Goal: Book appointment/travel/reservation

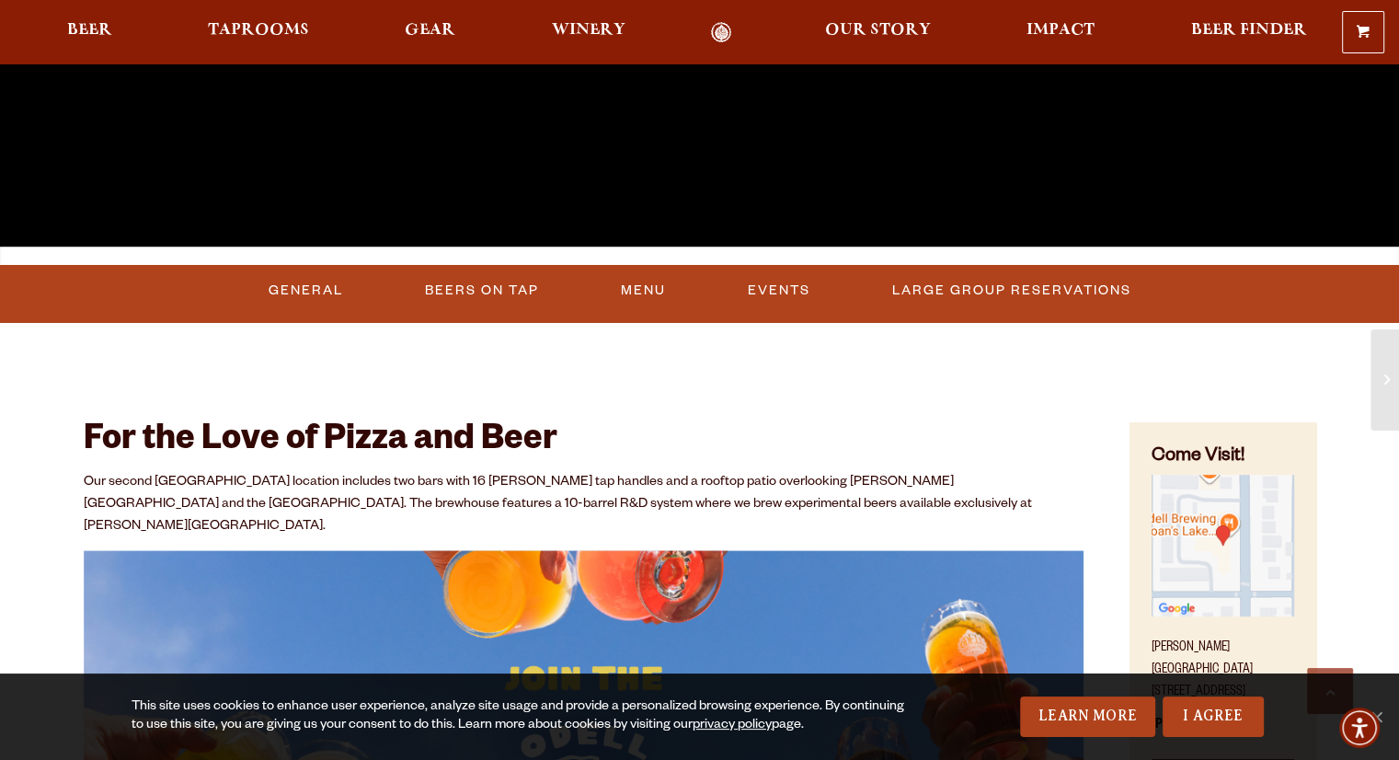
scroll to position [543, 0]
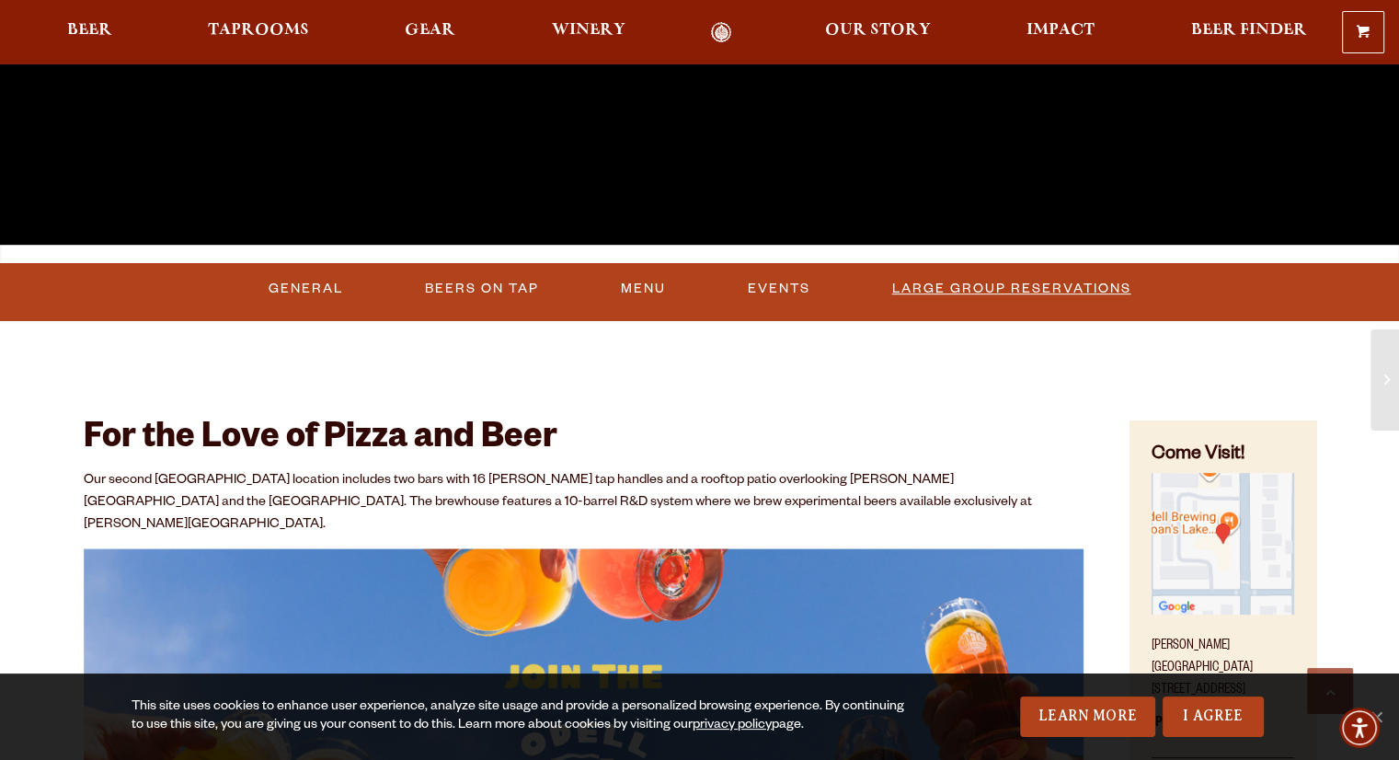
click at [1039, 275] on link "Large Group Reservations" at bounding box center [1012, 289] width 254 height 42
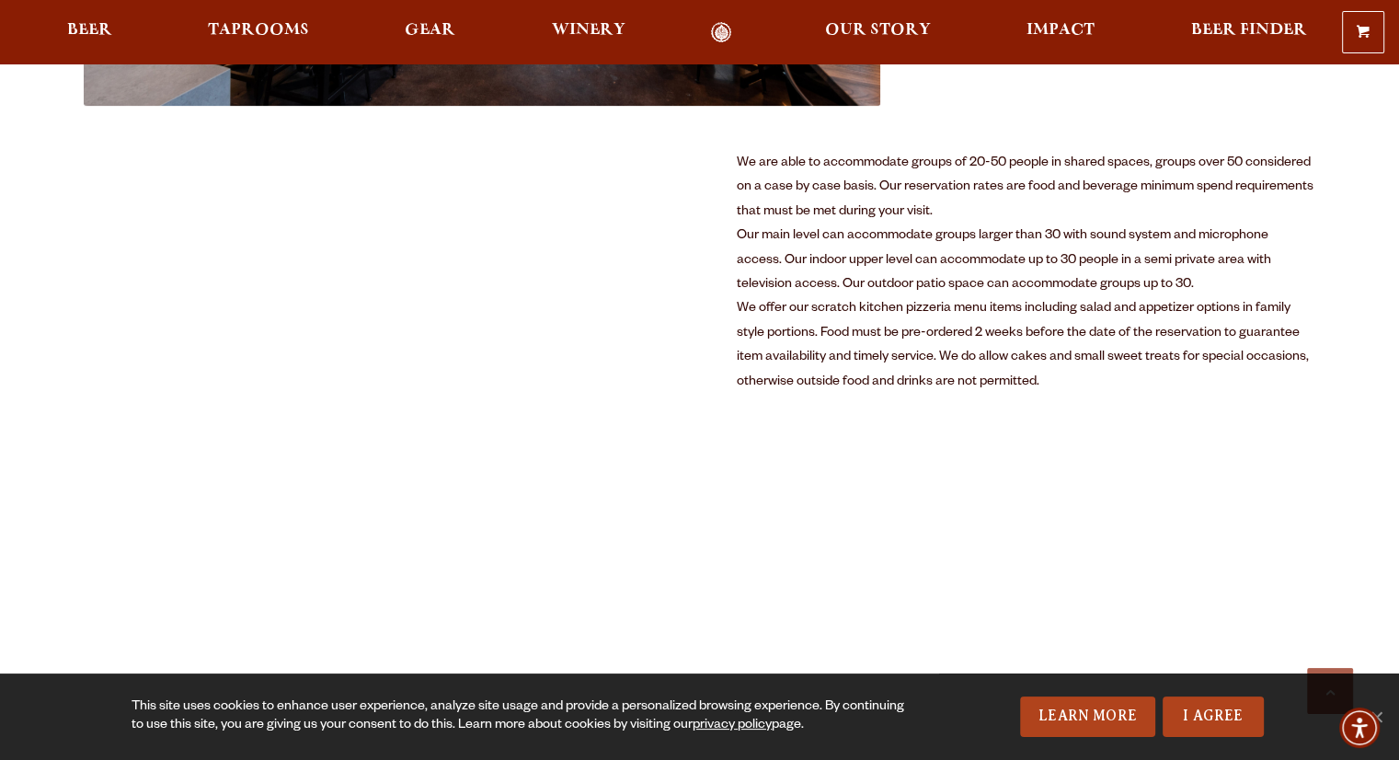
scroll to position [1037, 0]
click at [905, 332] on div "We offer our scratch kitchen pizzeria menu items including salad and appetizer …" at bounding box center [1026, 344] width 579 height 97
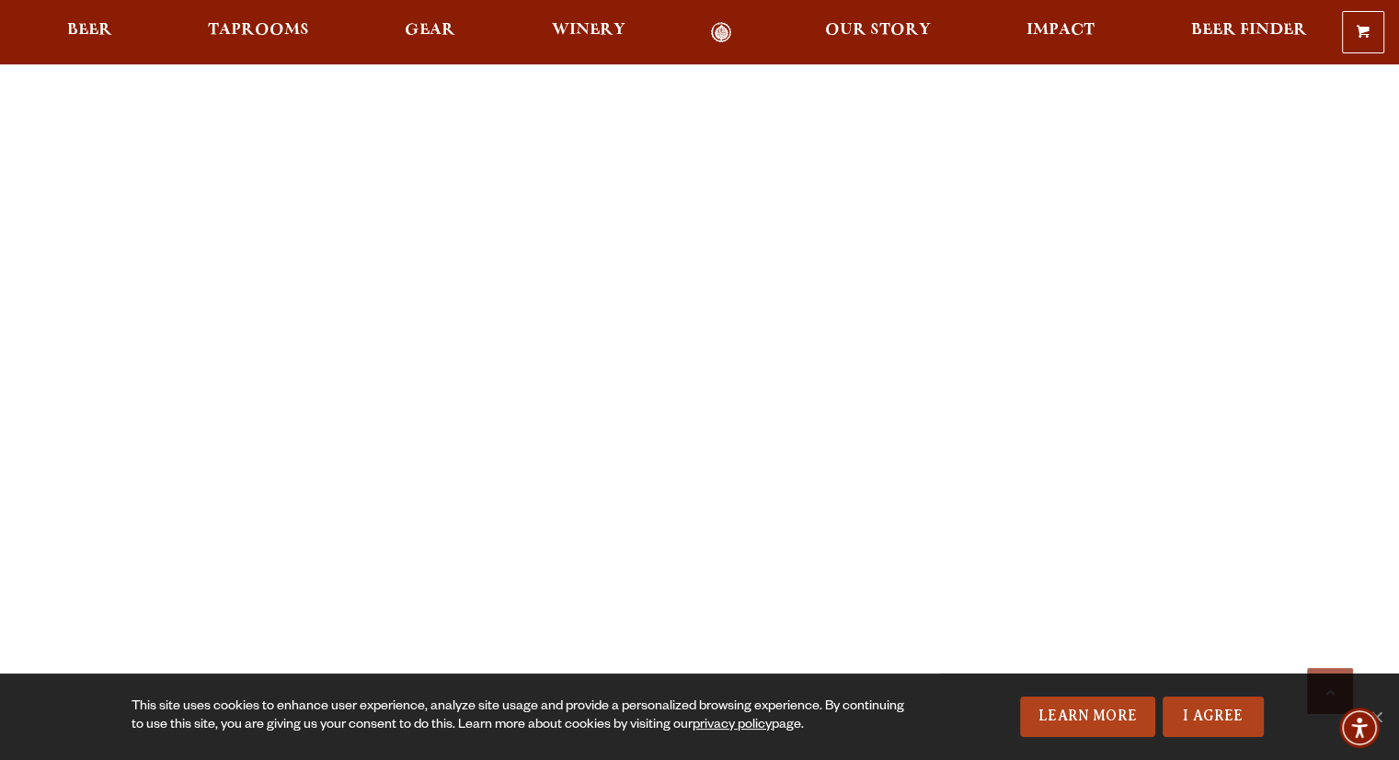
scroll to position [1758, 0]
click at [1195, 728] on link "I Agree" at bounding box center [1212, 716] width 101 height 40
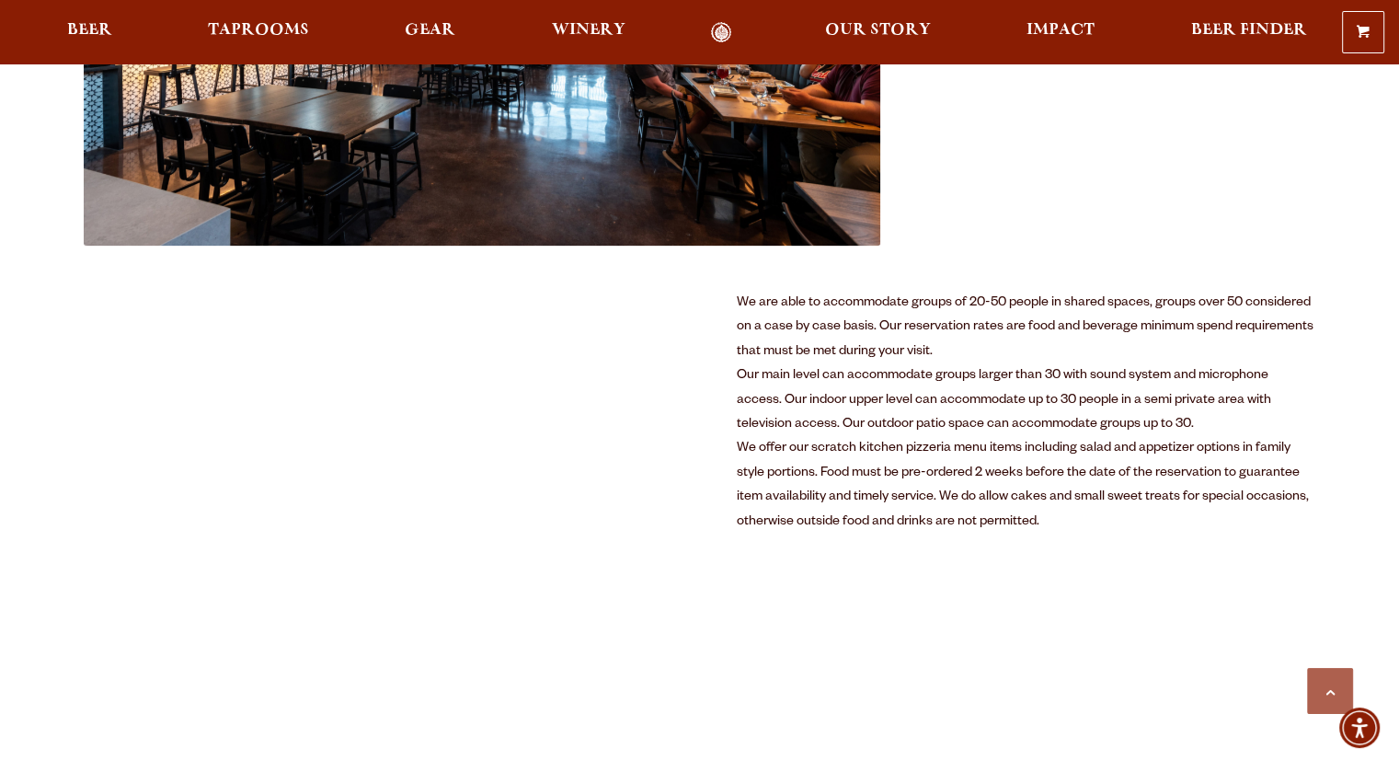
scroll to position [914, 0]
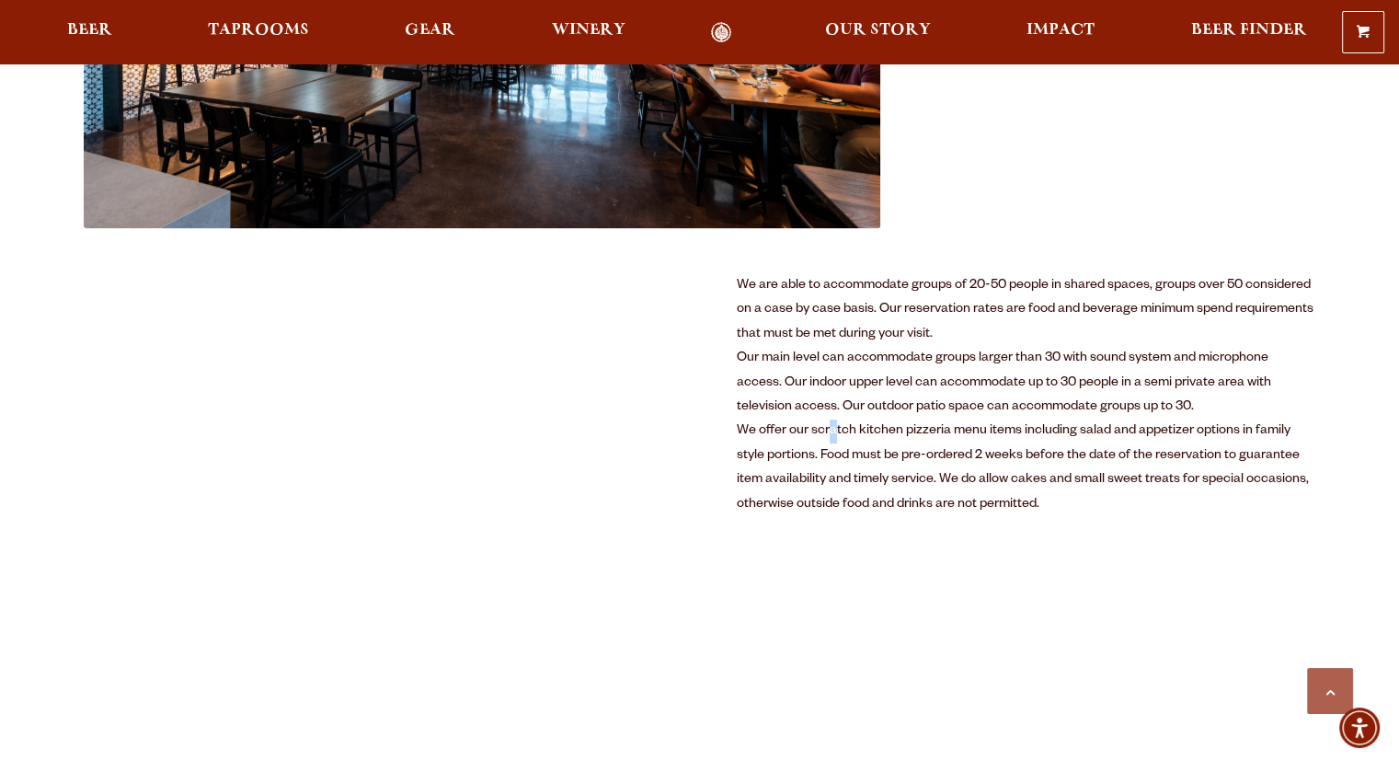
drag, startPoint x: 923, startPoint y: 489, endPoint x: 831, endPoint y: 422, distance: 113.8
click at [831, 422] on div "We offer our scratch kitchen pizzeria menu items including salad and appetizer …" at bounding box center [1026, 467] width 579 height 97
